Goal: Find specific page/section: Find specific page/section

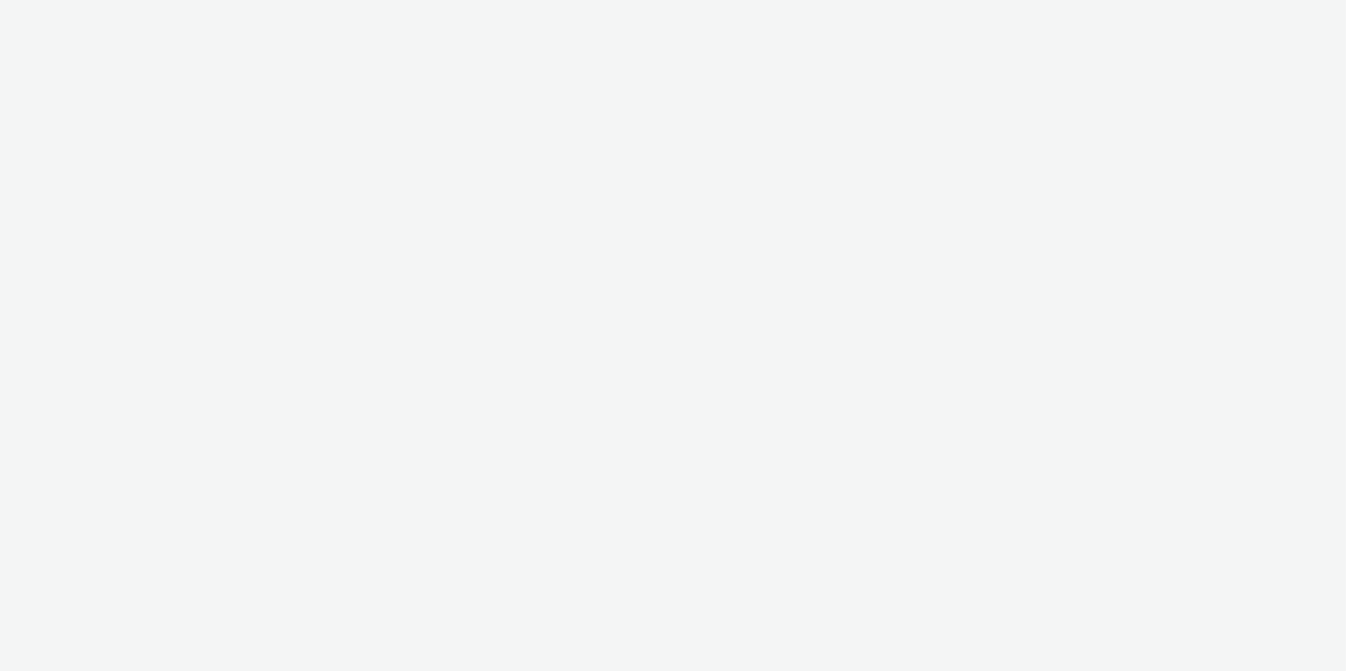
select select "d75b620b-d168-4544-9c23-465456c2ed0f"
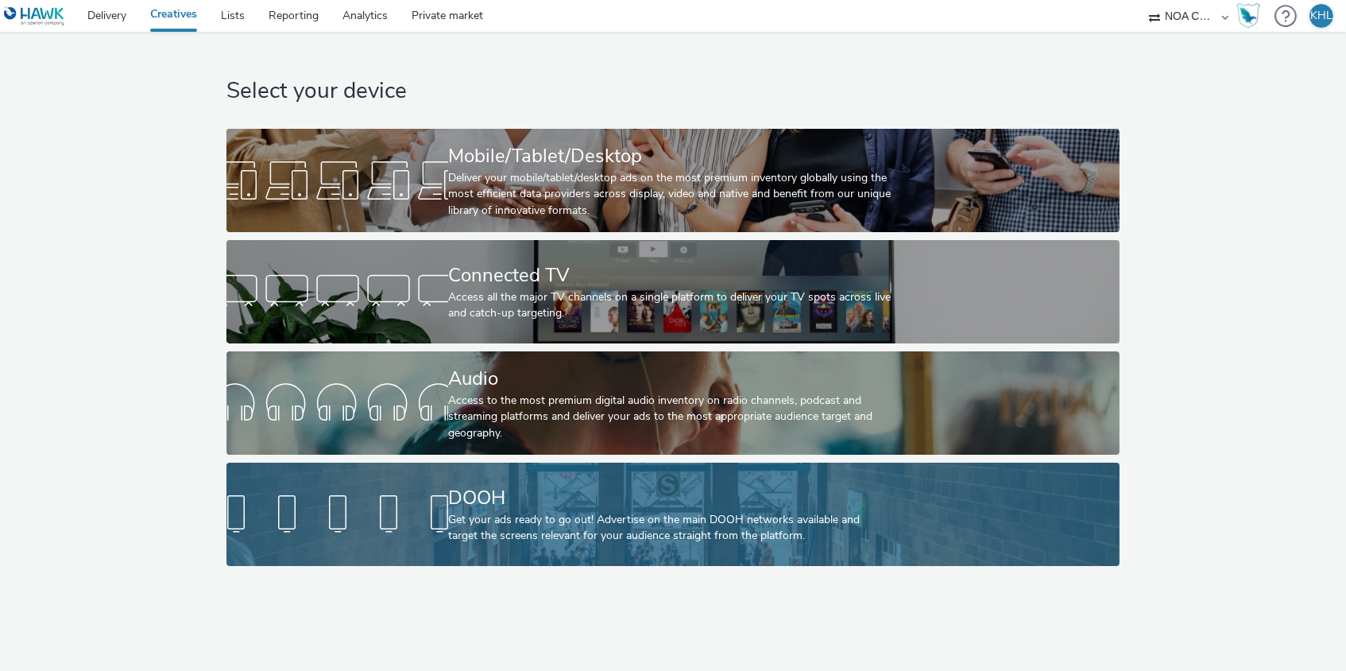
click at [626, 474] on div "DOOH Get your ads ready to go out! Advertise on the main DOOH networks availabl…" at bounding box center [669, 514] width 443 height 103
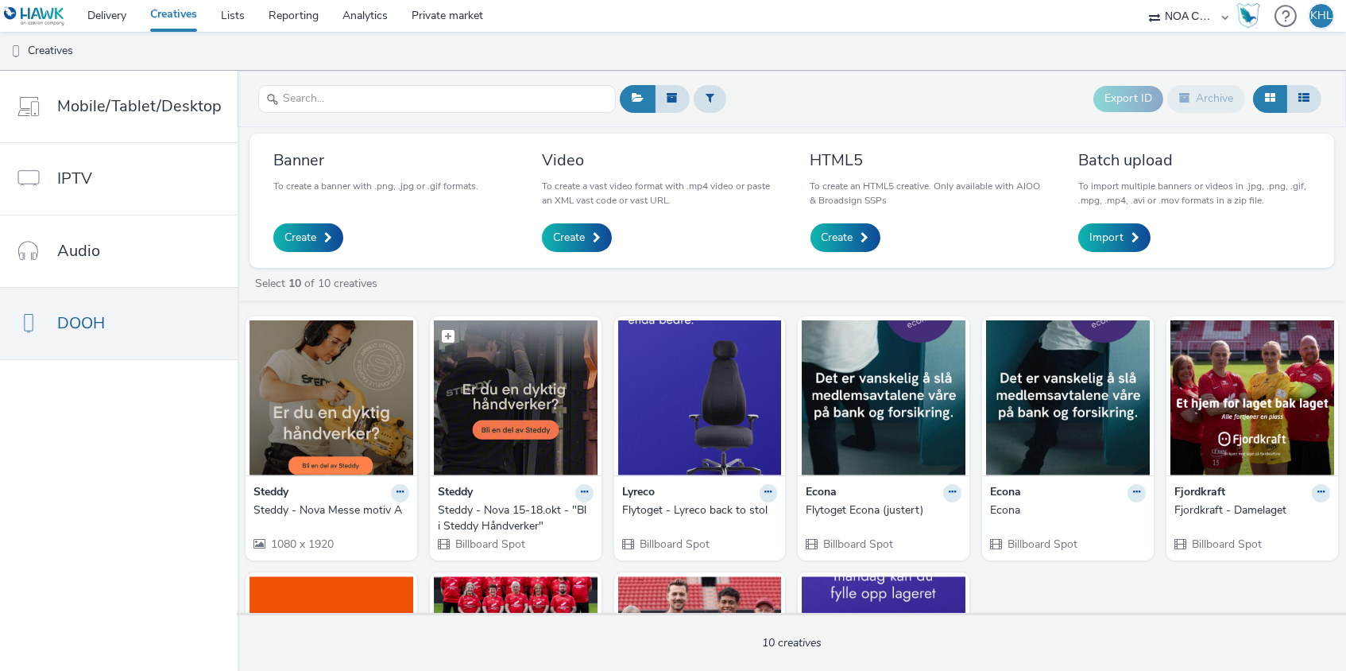
click at [563, 394] on img at bounding box center [516, 397] width 164 height 155
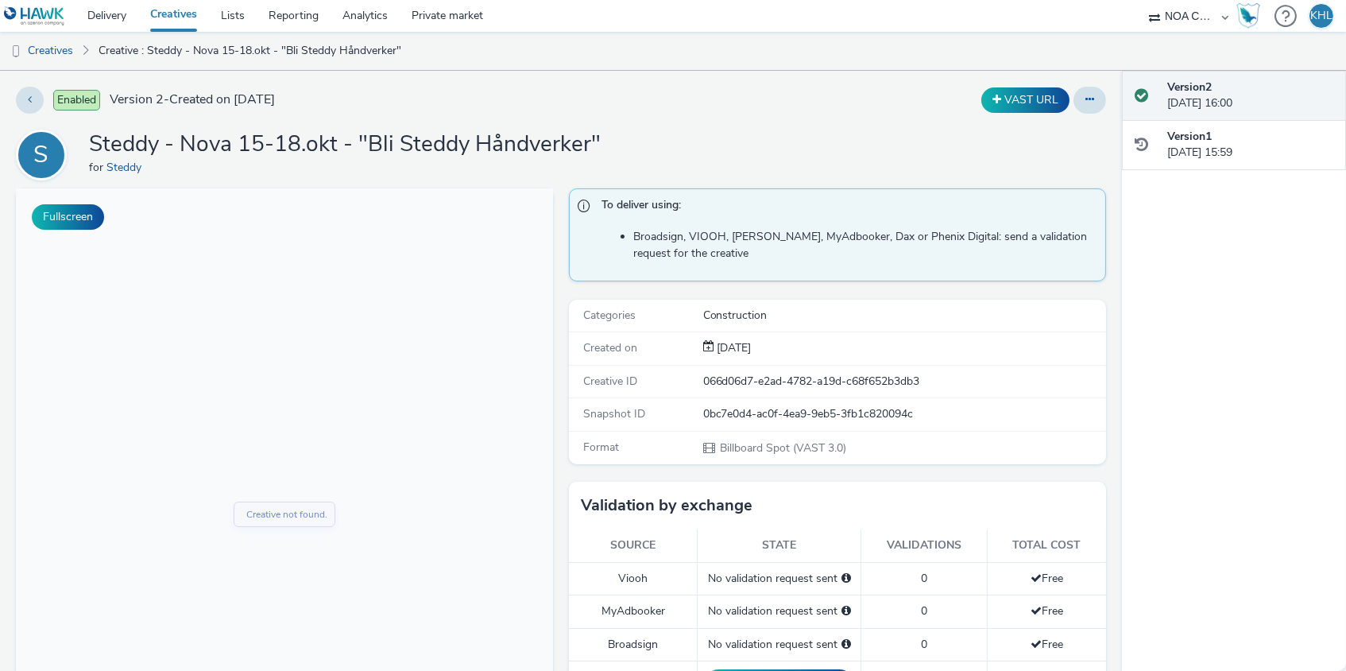
scroll to position [48, 0]
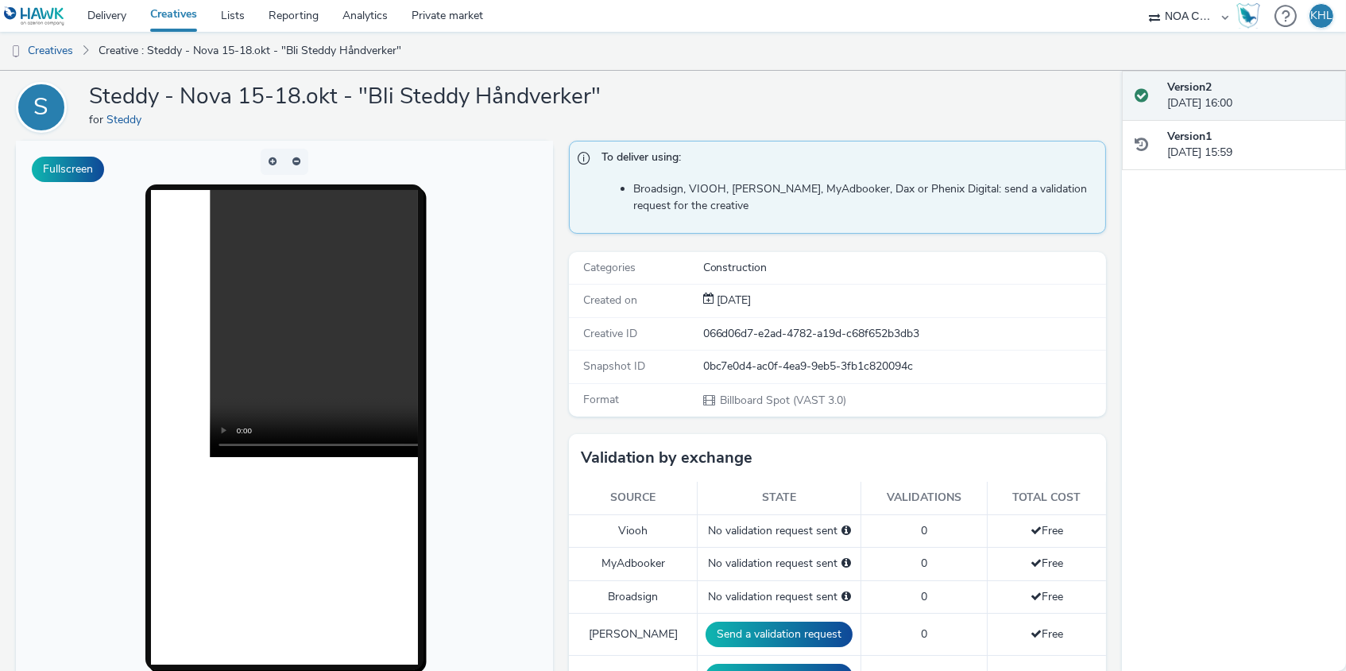
click at [288, 327] on video at bounding box center [477, 323] width 534 height 267
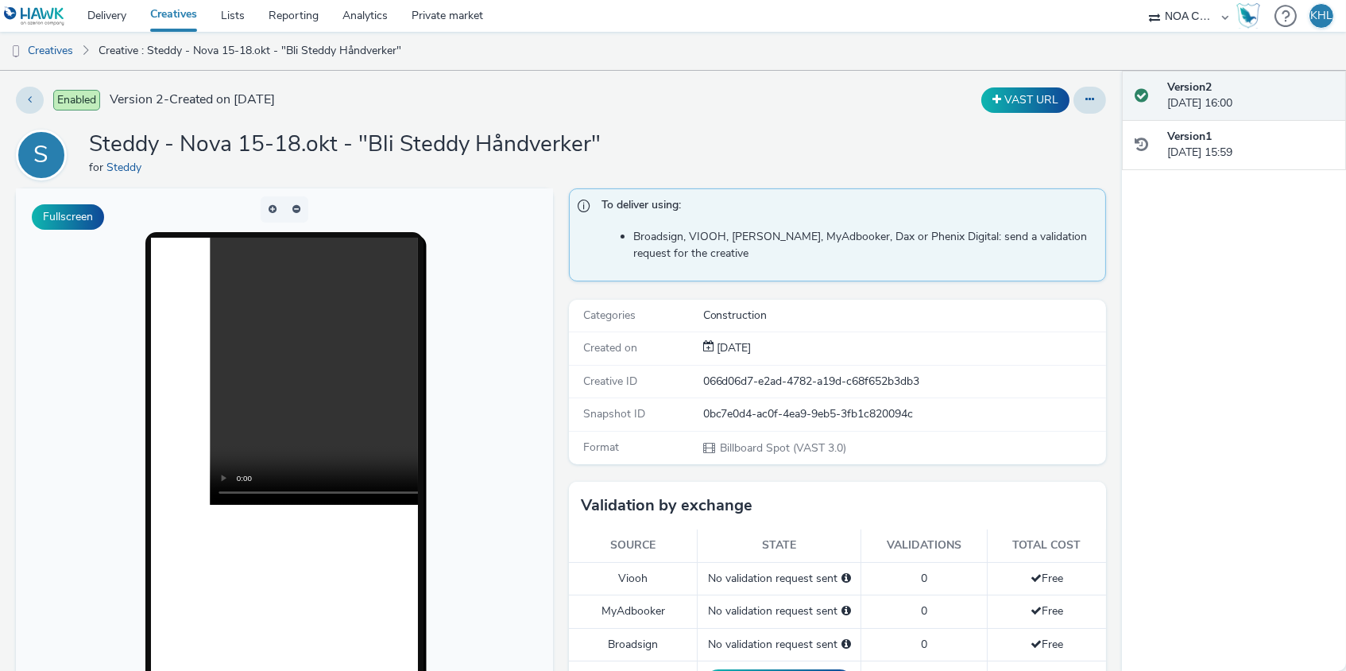
scroll to position [0, 0]
click at [226, 494] on video at bounding box center [477, 371] width 534 height 267
click at [224, 496] on video at bounding box center [477, 371] width 534 height 267
click at [321, 444] on video at bounding box center [477, 371] width 534 height 267
click at [333, 439] on video at bounding box center [477, 371] width 534 height 267
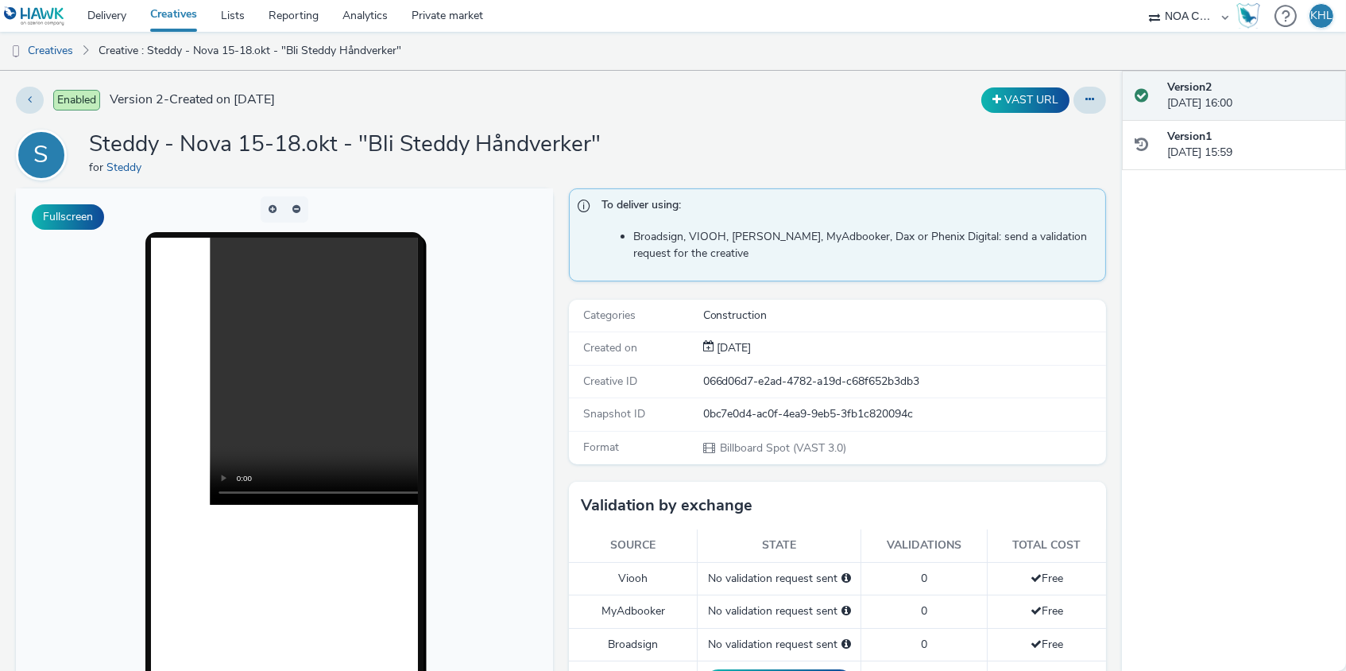
click at [333, 439] on video at bounding box center [477, 371] width 534 height 267
click at [183, 12] on link "Creatives" at bounding box center [173, 16] width 71 height 32
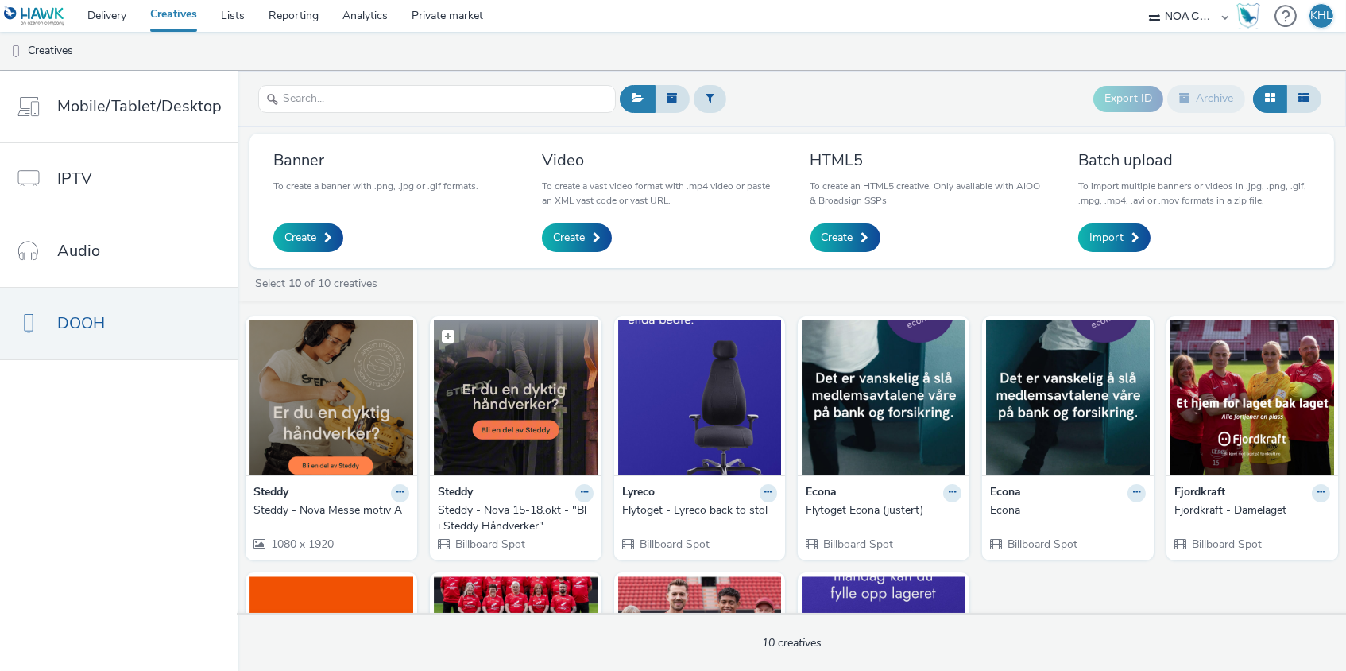
click at [448, 441] on img at bounding box center [516, 397] width 164 height 155
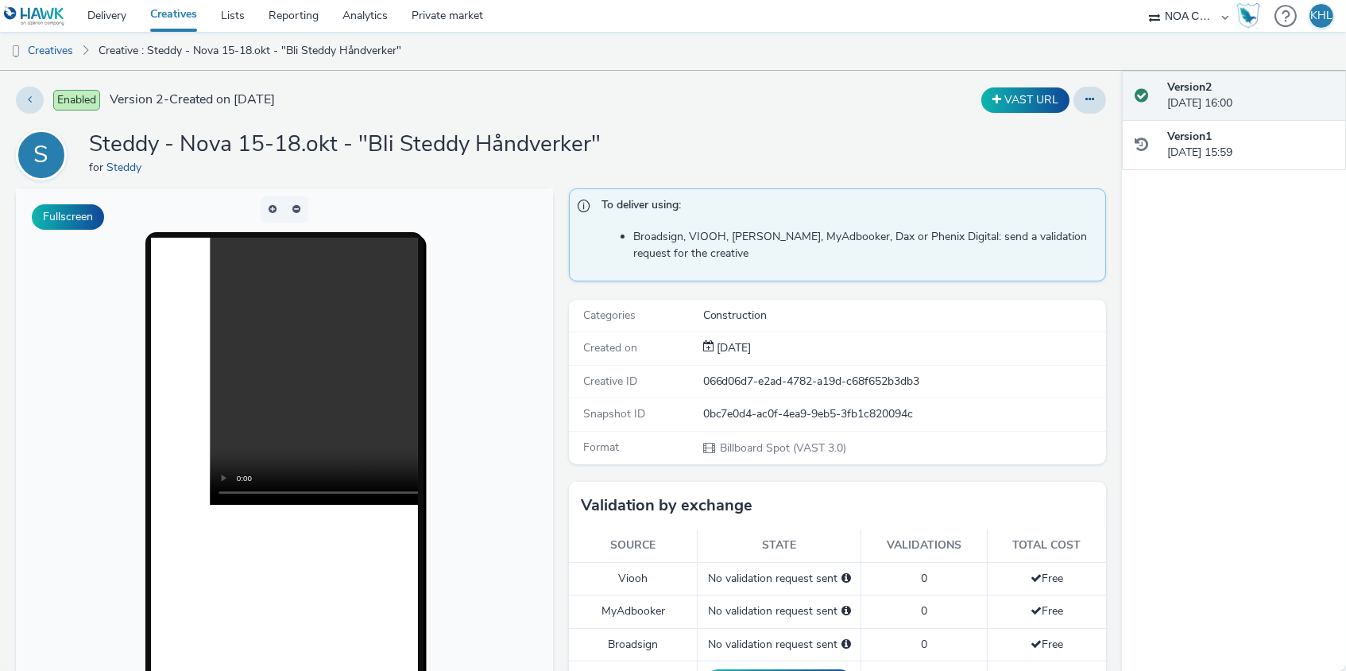
click at [301, 366] on video at bounding box center [477, 371] width 534 height 267
click at [177, 24] on link "Creatives" at bounding box center [173, 16] width 71 height 32
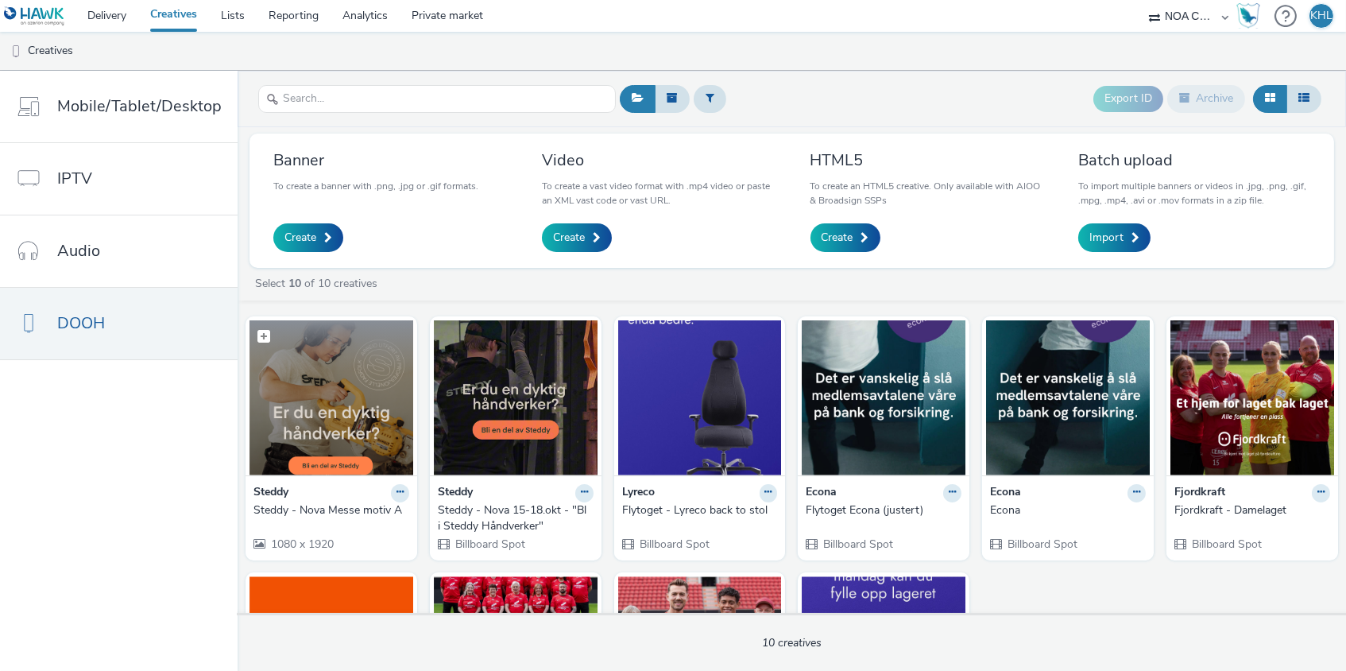
click at [321, 399] on img at bounding box center [332, 397] width 164 height 155
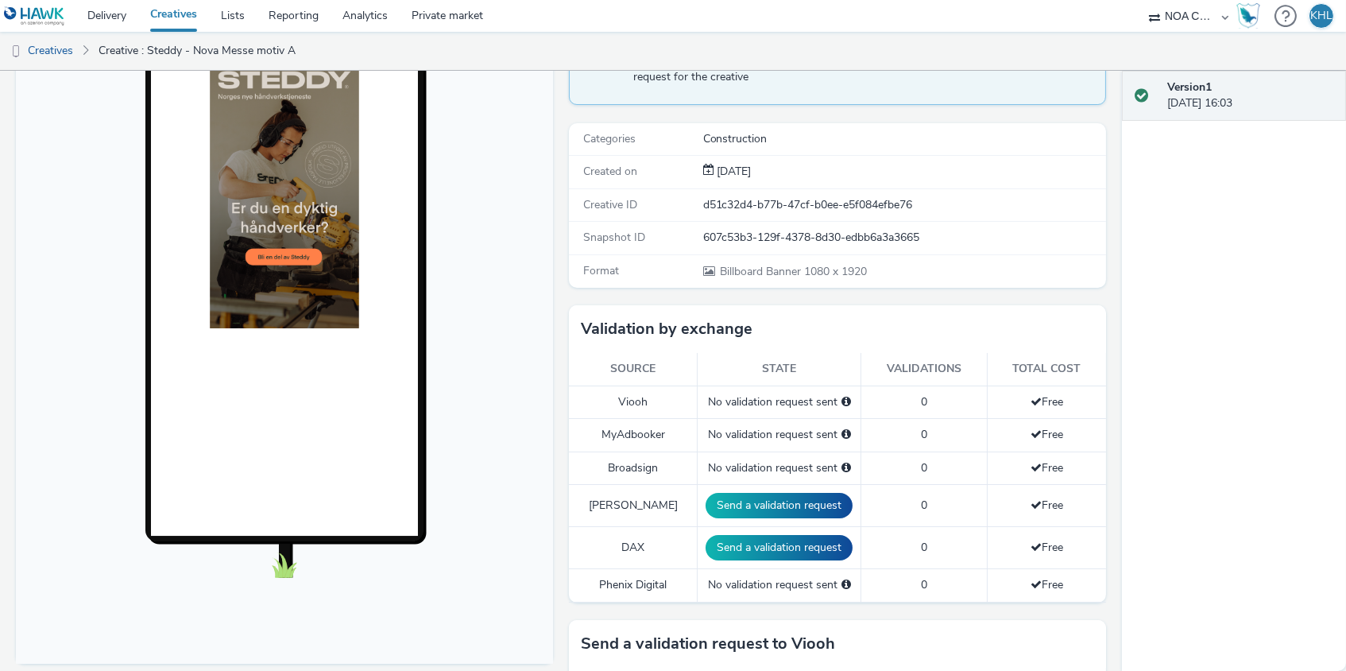
scroll to position [33, 0]
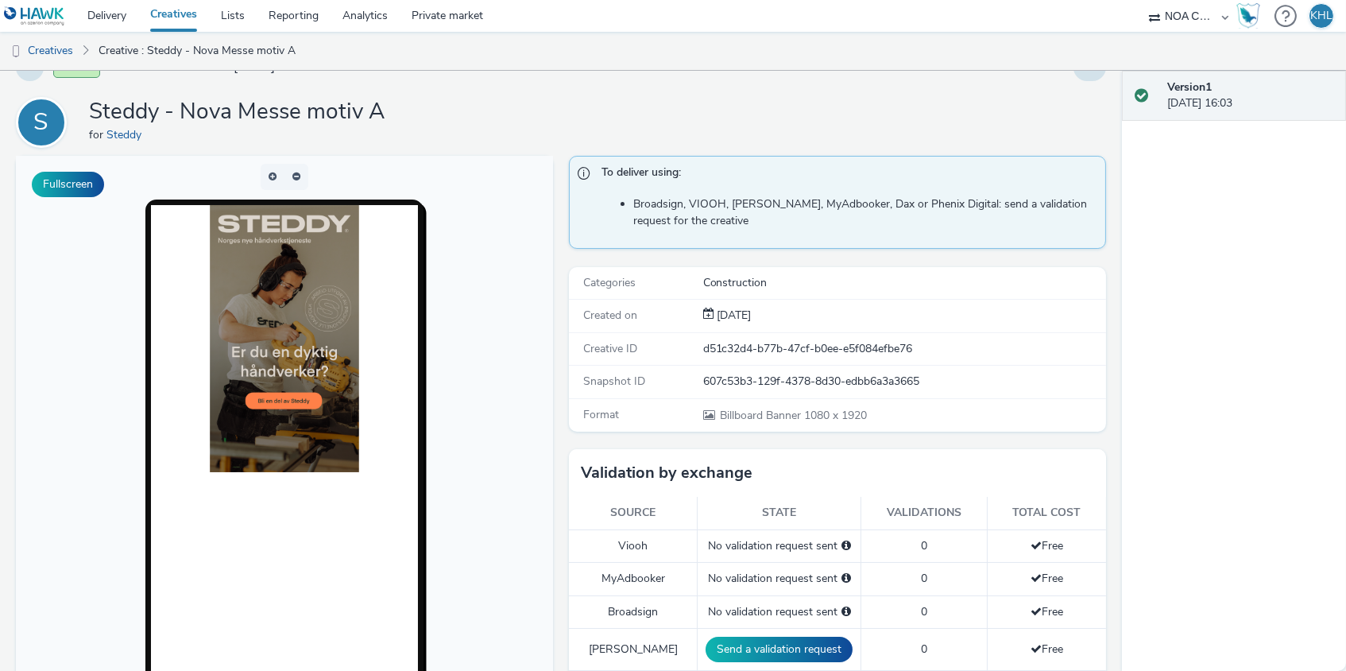
click at [157, 17] on link "Creatives" at bounding box center [173, 16] width 71 height 32
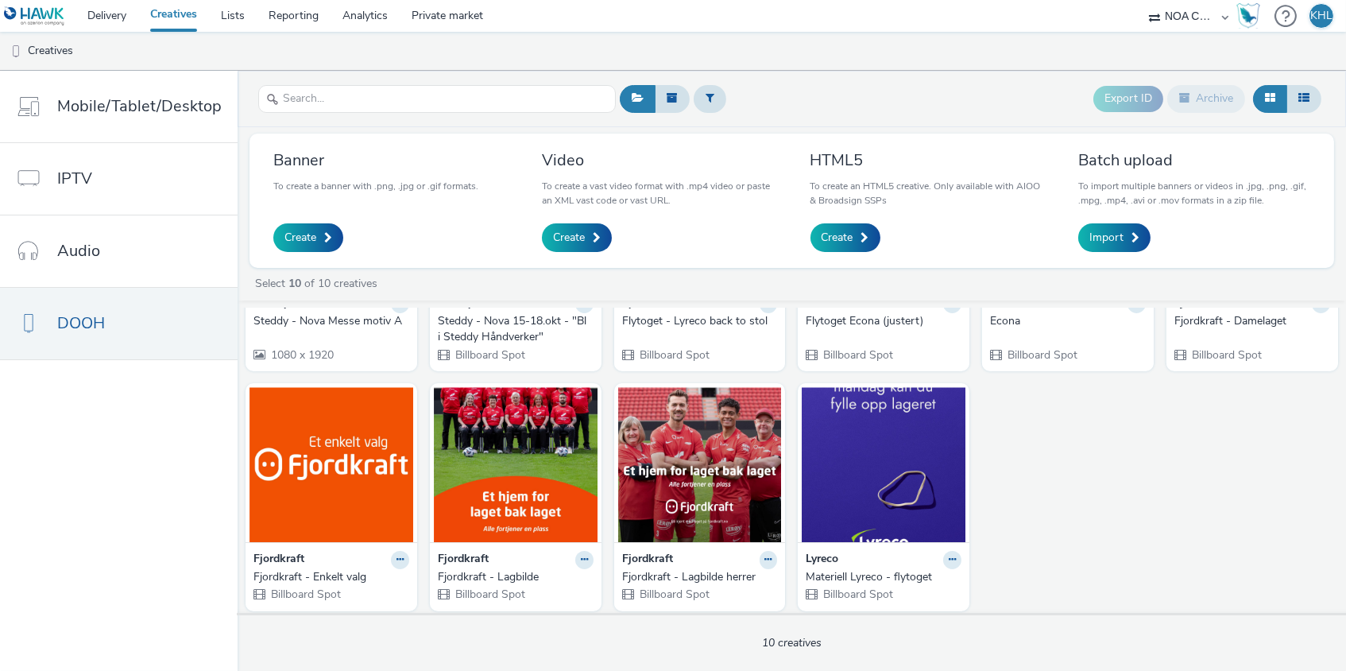
scroll to position [188, 0]
click at [121, 10] on link "Delivery" at bounding box center [106, 16] width 63 height 32
